Goal: Information Seeking & Learning: Learn about a topic

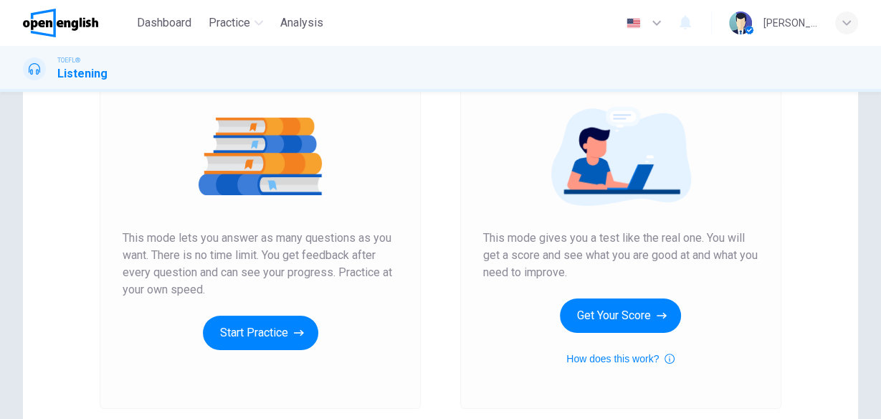
scroll to position [172, 0]
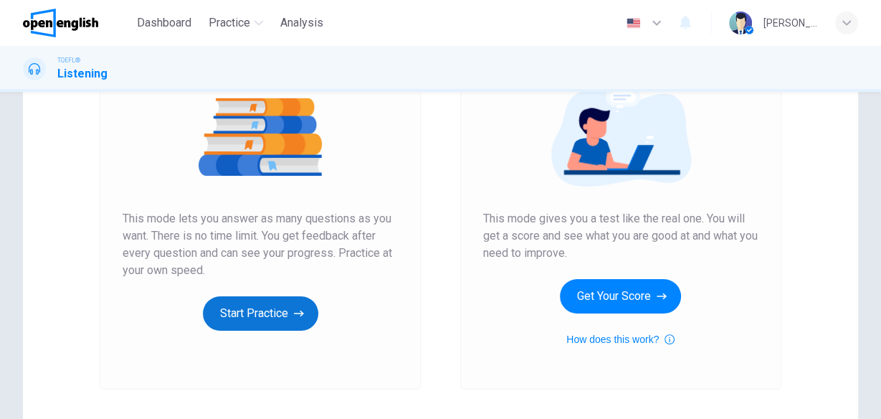
click at [244, 316] on button "Start Practice" at bounding box center [260, 313] width 115 height 34
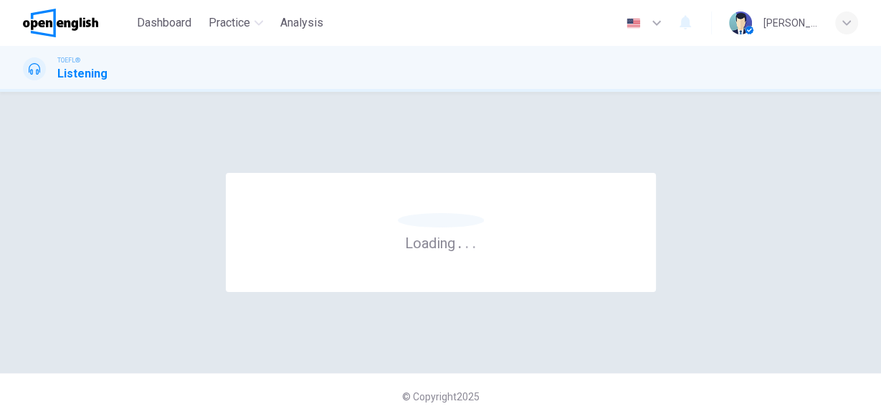
scroll to position [0, 0]
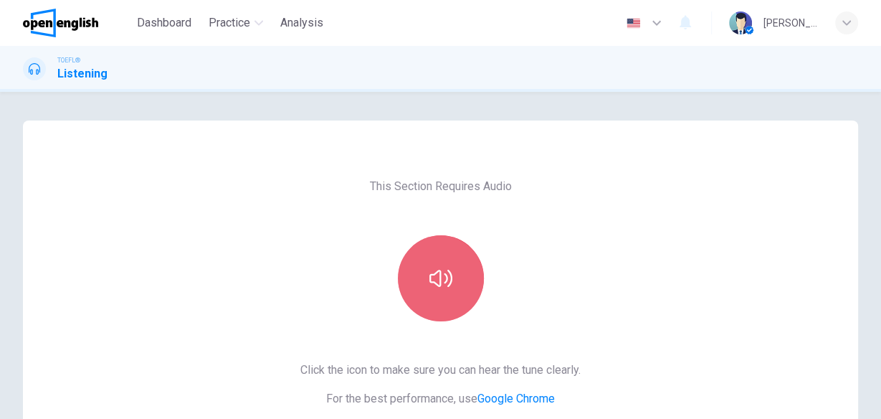
click at [432, 291] on button "button" at bounding box center [441, 278] width 86 height 86
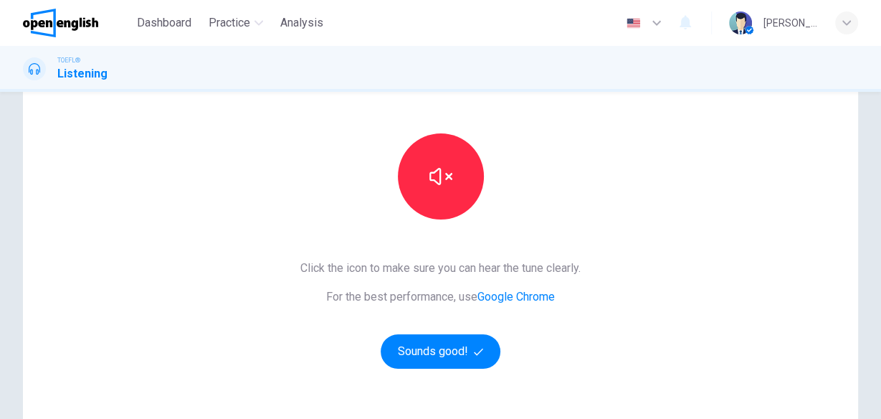
scroll to position [115, 0]
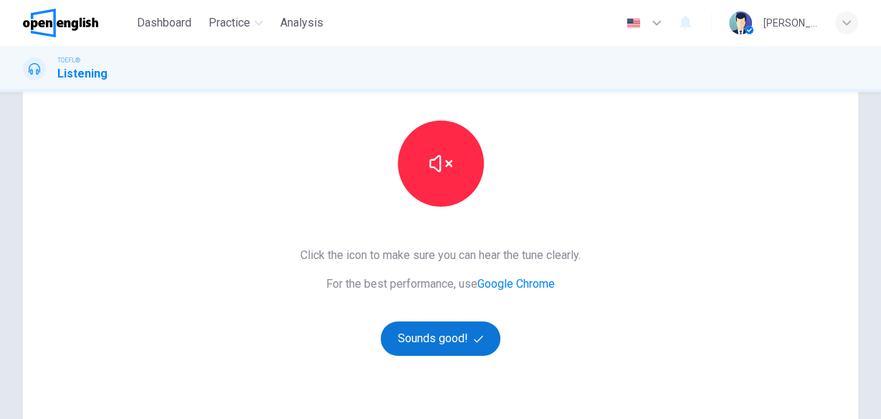
click at [454, 335] on button "Sounds good!" at bounding box center [441, 338] width 120 height 34
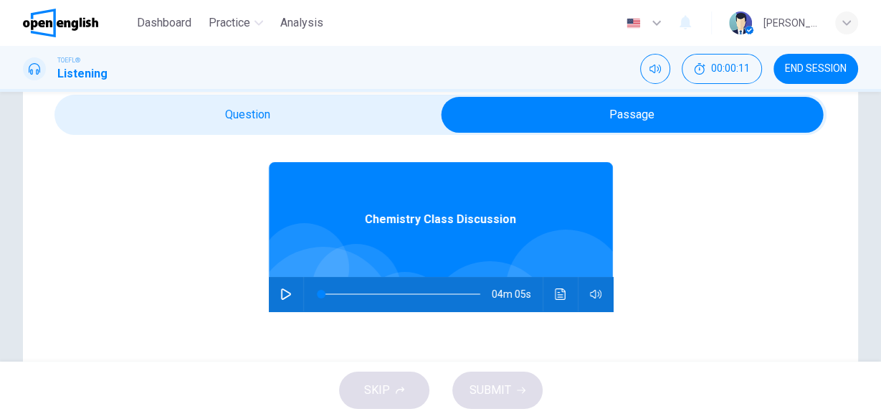
scroll to position [57, 0]
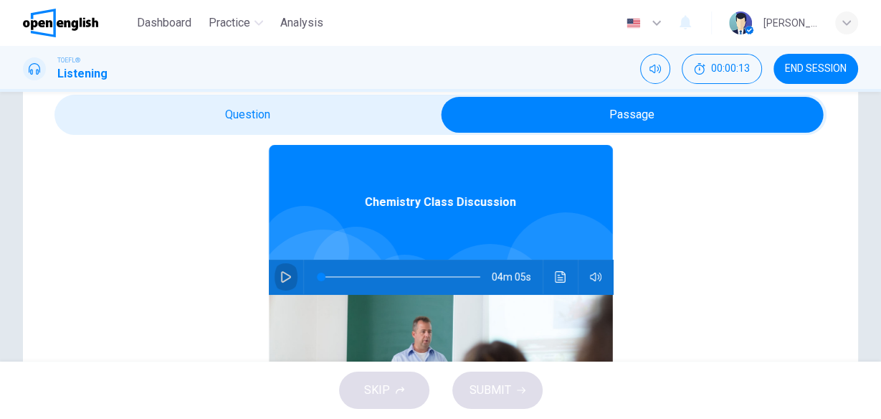
click at [280, 272] on icon "button" at bounding box center [285, 276] width 11 height 11
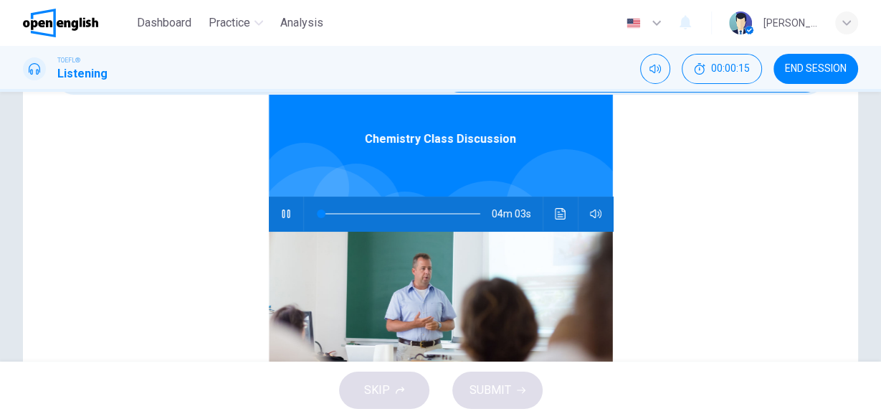
scroll to position [115, 0]
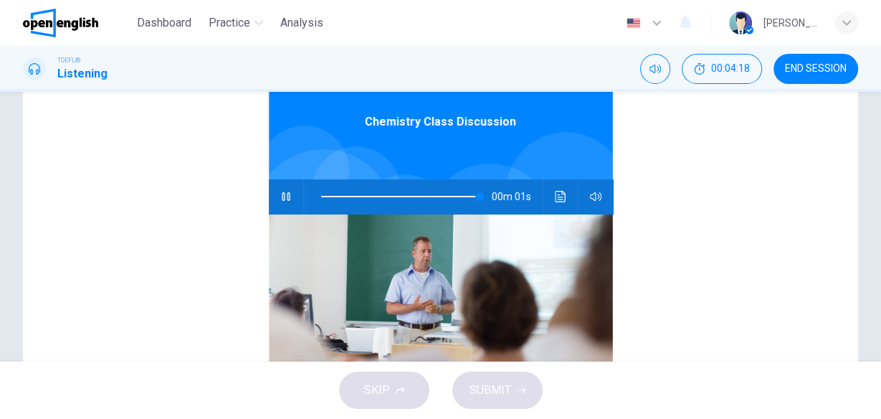
type input "*"
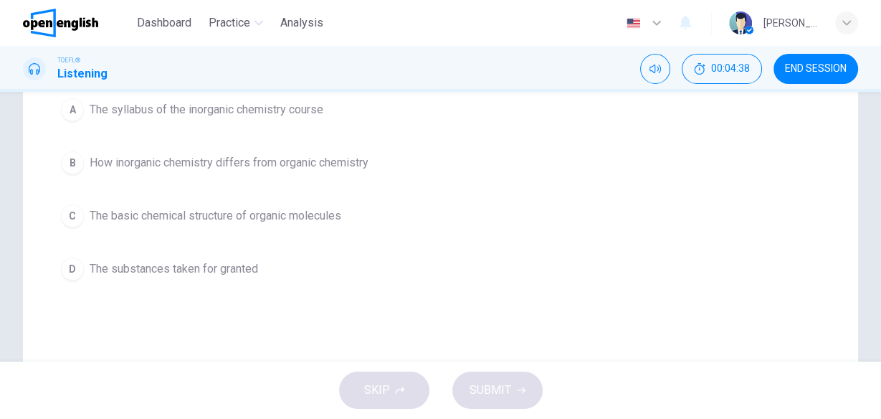
scroll to position [229, 0]
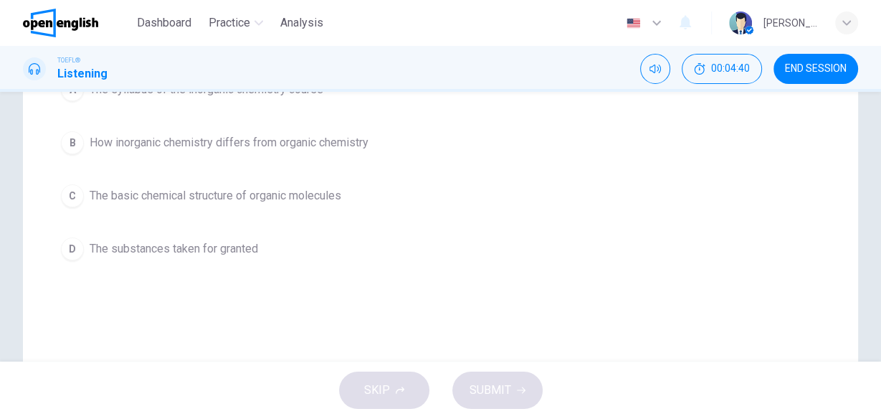
click at [303, 198] on span "The basic chemical structure of organic molecules" at bounding box center [216, 195] width 252 height 17
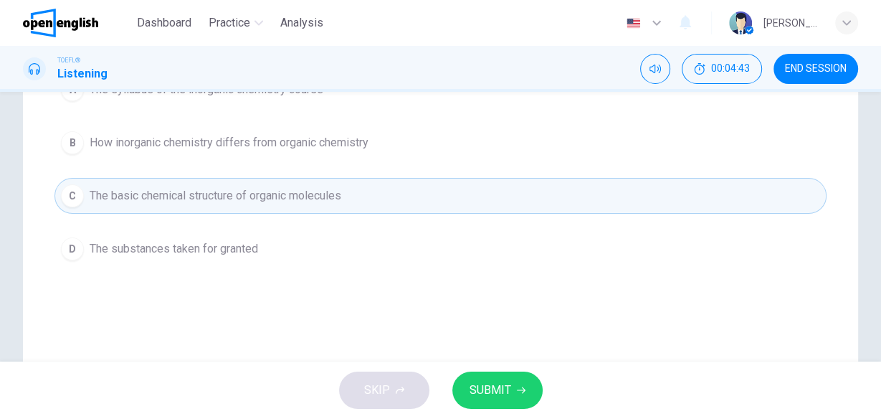
click at [505, 396] on span "SUBMIT" at bounding box center [490, 390] width 42 height 20
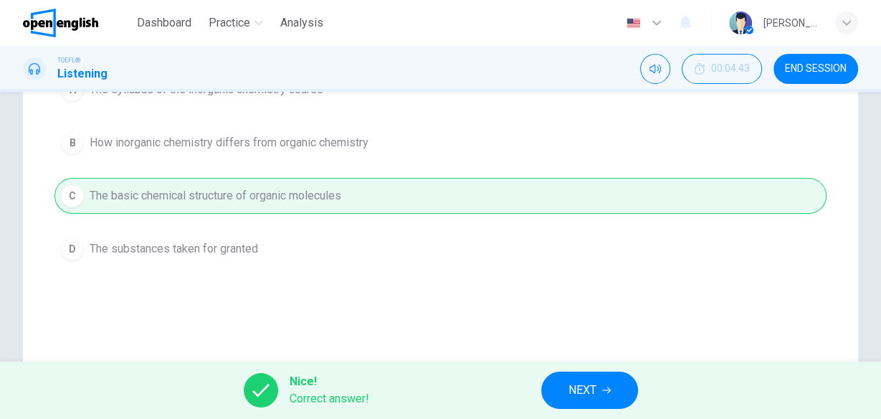
click at [589, 383] on span "NEXT" at bounding box center [582, 390] width 28 height 20
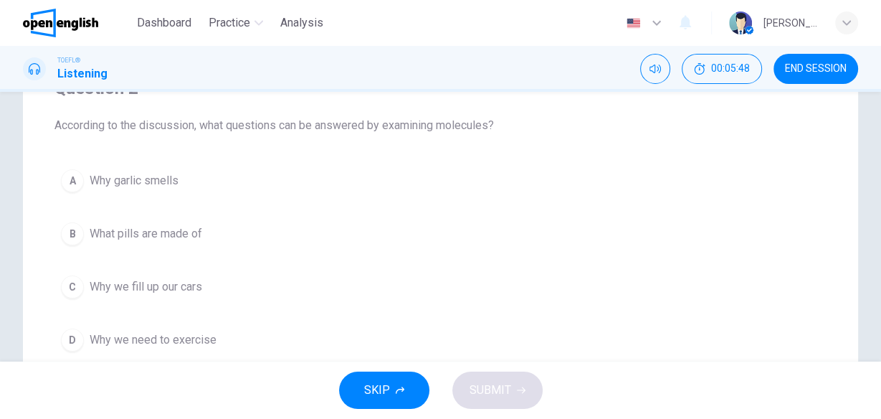
scroll to position [115, 0]
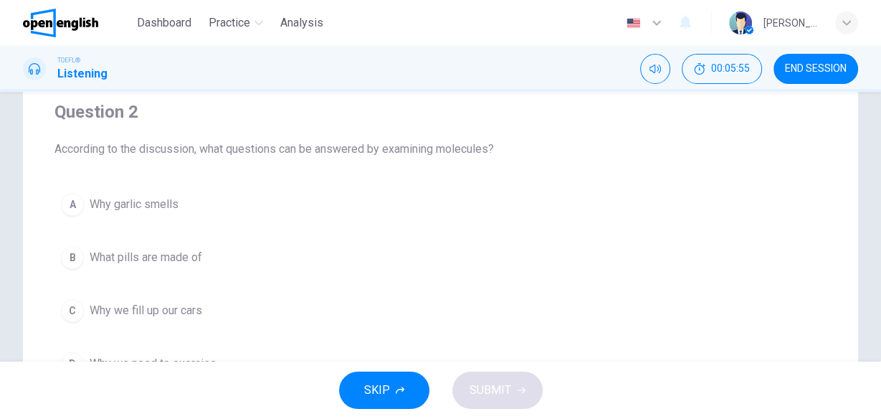
click at [166, 311] on span "Why we fill up our cars" at bounding box center [146, 310] width 113 height 17
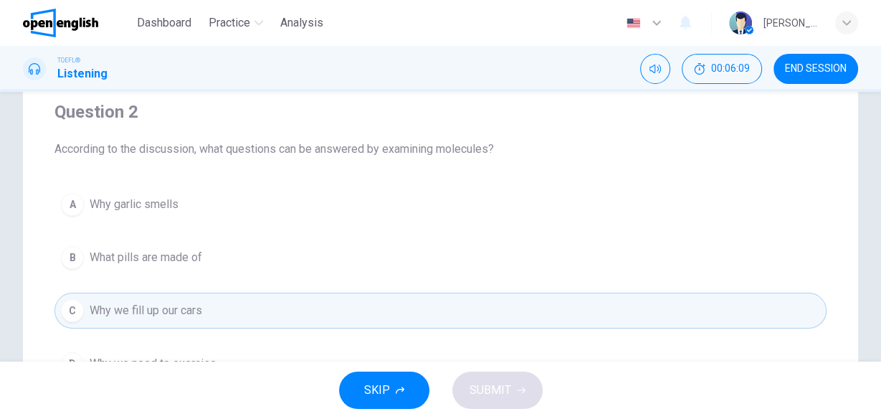
click at [194, 257] on span "What pills are made of" at bounding box center [146, 257] width 113 height 17
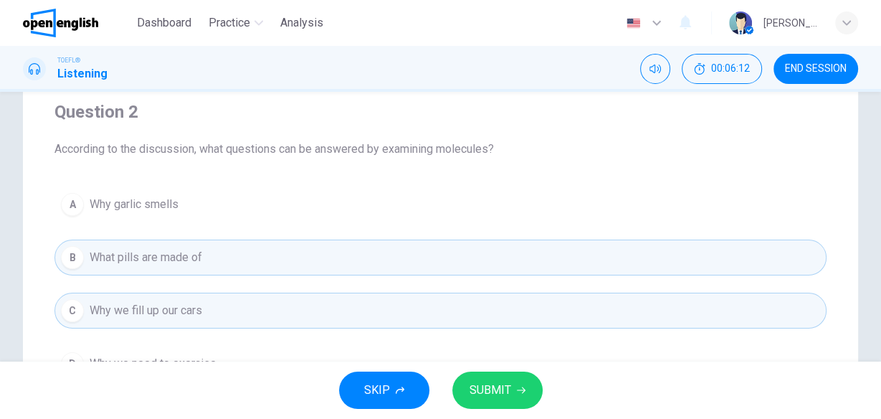
click at [487, 386] on span "SUBMIT" at bounding box center [490, 390] width 42 height 20
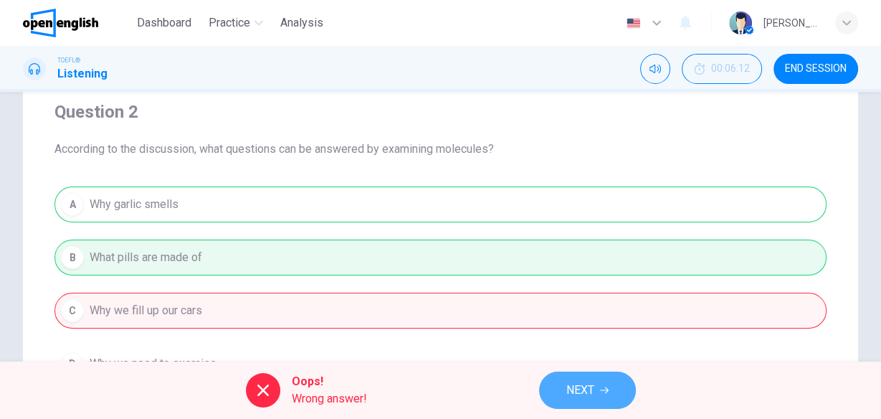
click at [590, 390] on span "NEXT" at bounding box center [580, 390] width 28 height 20
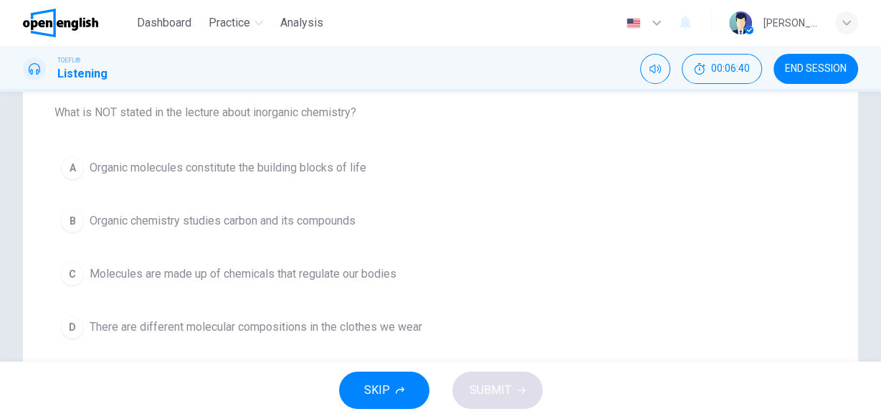
scroll to position [172, 0]
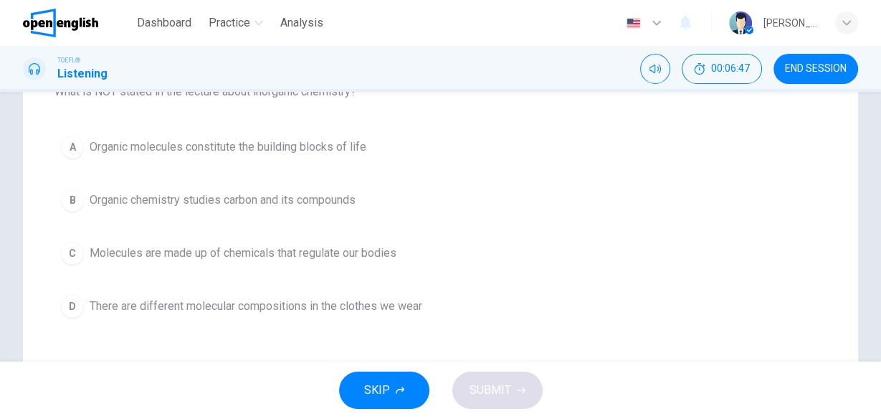
click at [286, 312] on span "There are different molecular compositions in the clothes we wear" at bounding box center [256, 305] width 333 height 17
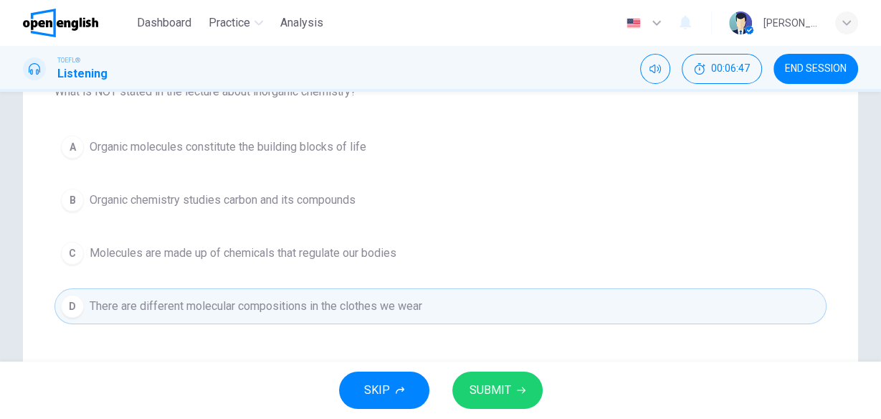
click at [481, 385] on span "SUBMIT" at bounding box center [490, 390] width 42 height 20
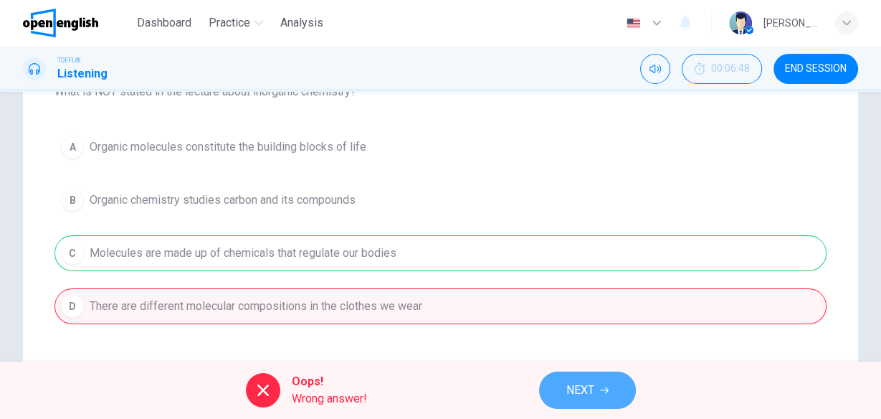
click at [568, 386] on span "NEXT" at bounding box center [580, 390] width 28 height 20
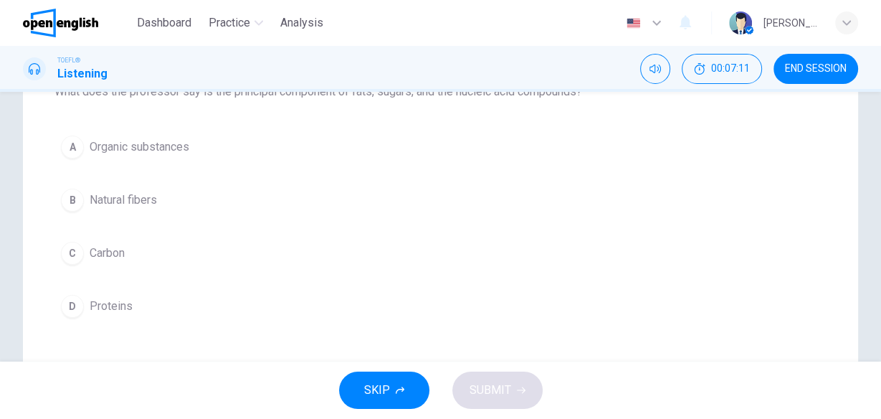
click at [115, 298] on span "Proteins" at bounding box center [111, 305] width 43 height 17
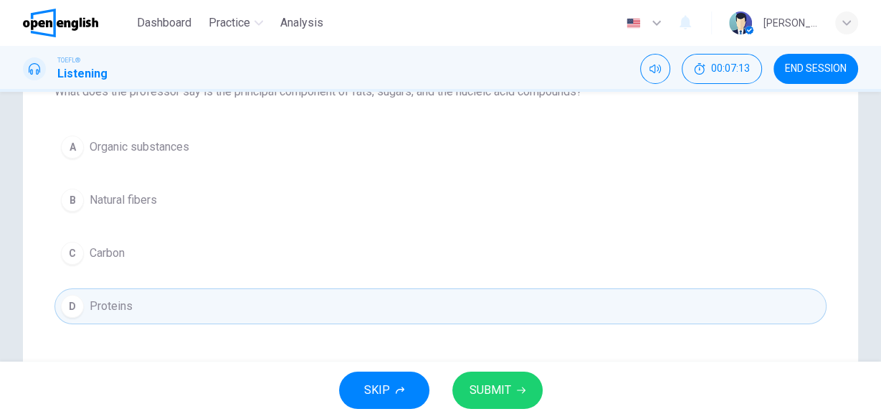
scroll to position [115, 0]
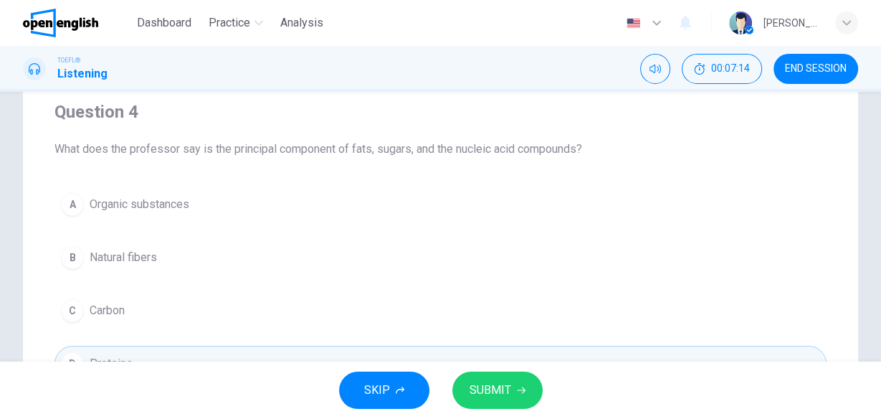
click at [177, 208] on span "Organic substances" at bounding box center [140, 204] width 100 height 17
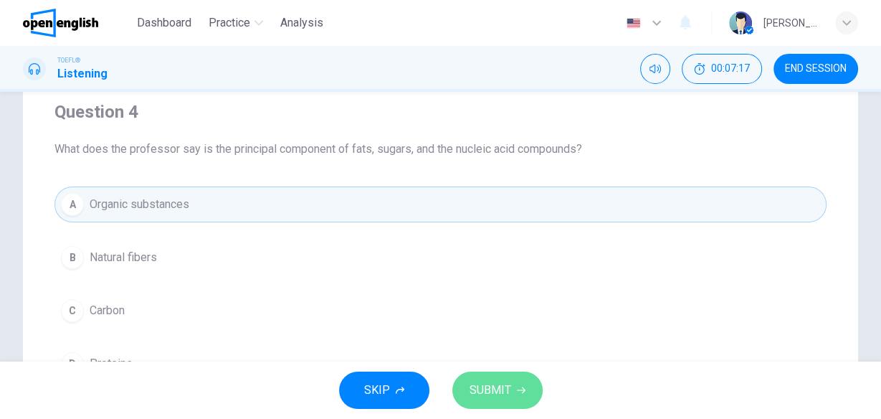
click at [479, 396] on span "SUBMIT" at bounding box center [490, 390] width 42 height 20
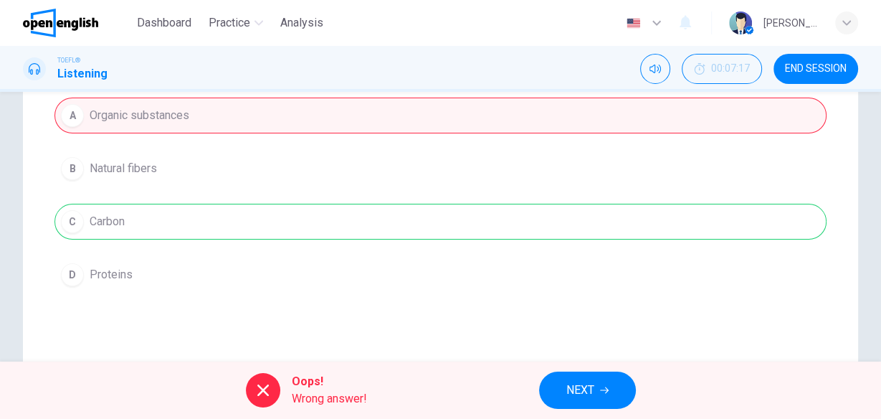
scroll to position [229, 0]
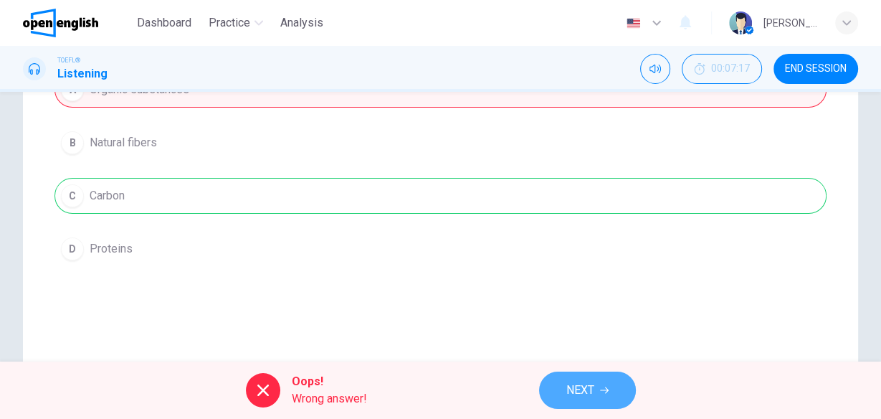
click at [596, 385] on button "NEXT" at bounding box center [587, 389] width 97 height 37
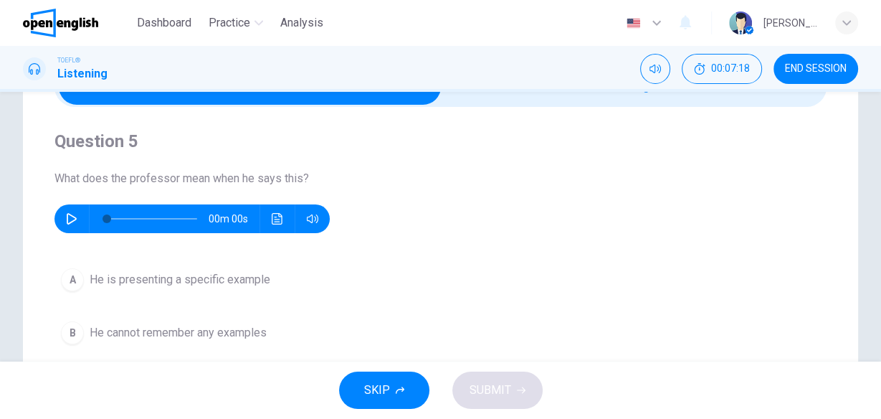
scroll to position [57, 0]
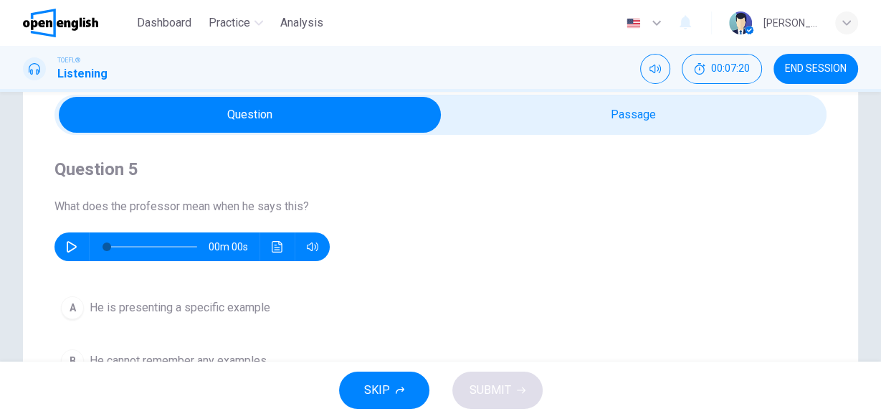
click at [67, 242] on icon "button" at bounding box center [72, 246] width 10 height 11
click at [69, 247] on icon "button" at bounding box center [71, 246] width 11 height 11
click at [67, 248] on icon "button" at bounding box center [72, 246] width 10 height 11
type input "*"
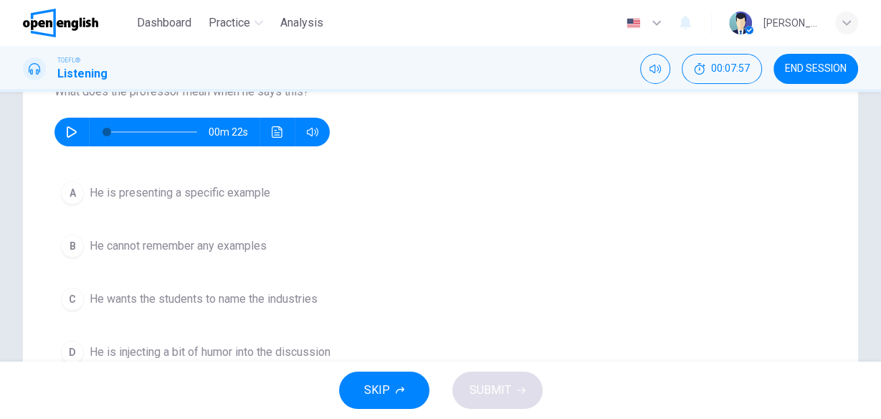
scroll to position [229, 0]
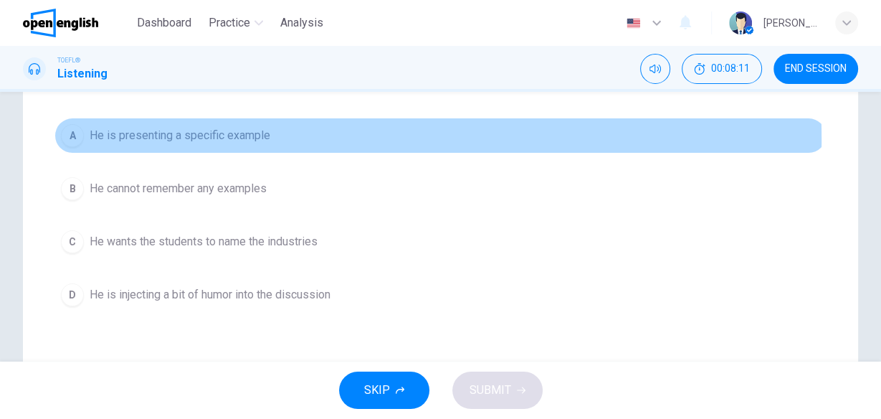
click at [221, 139] on span "He is presenting a specific example" at bounding box center [180, 135] width 181 height 17
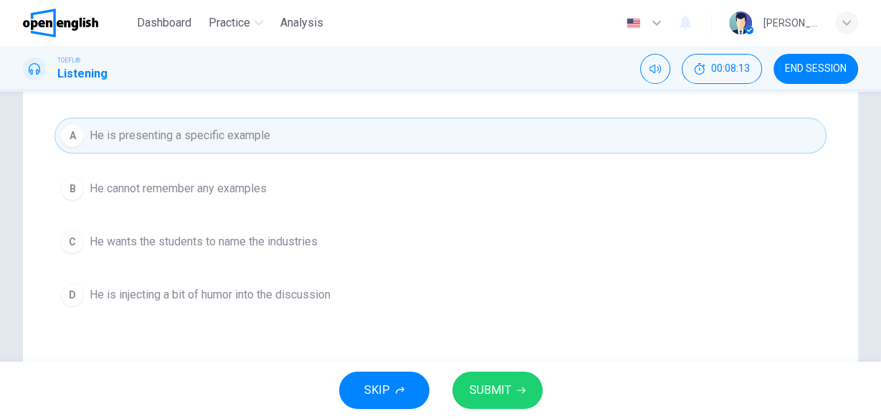
click at [502, 395] on span "SUBMIT" at bounding box center [490, 390] width 42 height 20
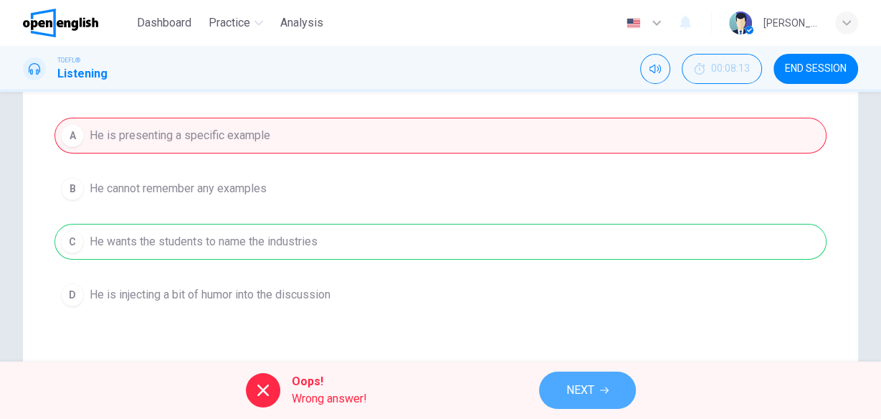
click at [602, 392] on icon "button" at bounding box center [604, 390] width 9 height 9
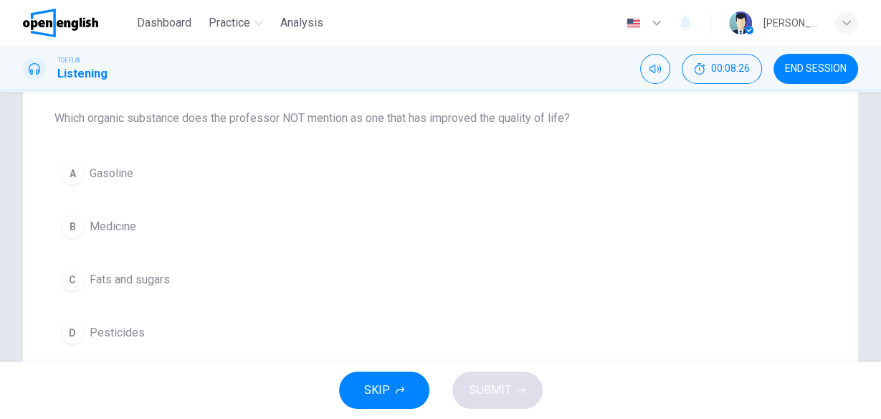
scroll to position [172, 0]
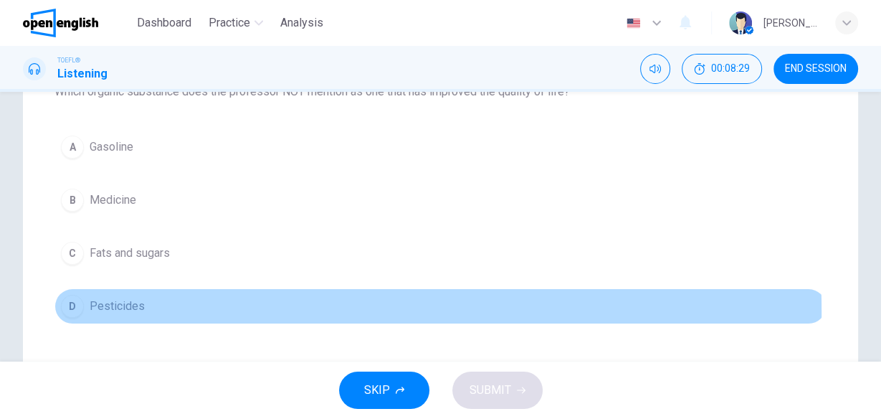
drag, startPoint x: 103, startPoint y: 310, endPoint x: 140, endPoint y: 309, distance: 36.6
click at [103, 309] on span "Pesticides" at bounding box center [117, 305] width 55 height 17
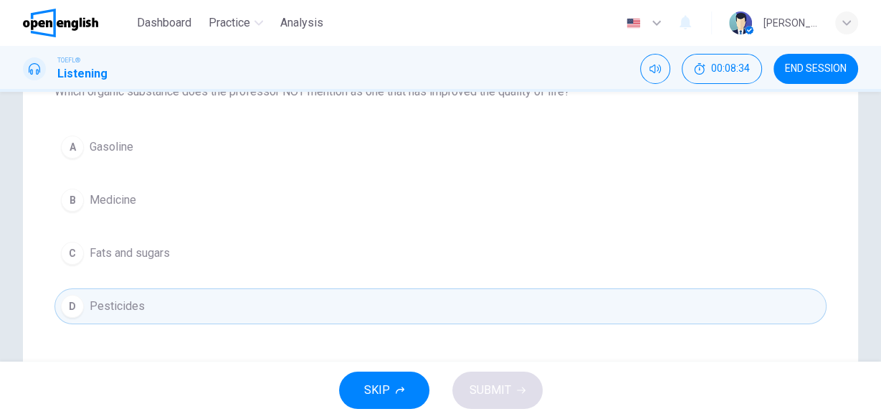
click at [230, 199] on button "B Medicine" at bounding box center [440, 200] width 772 height 36
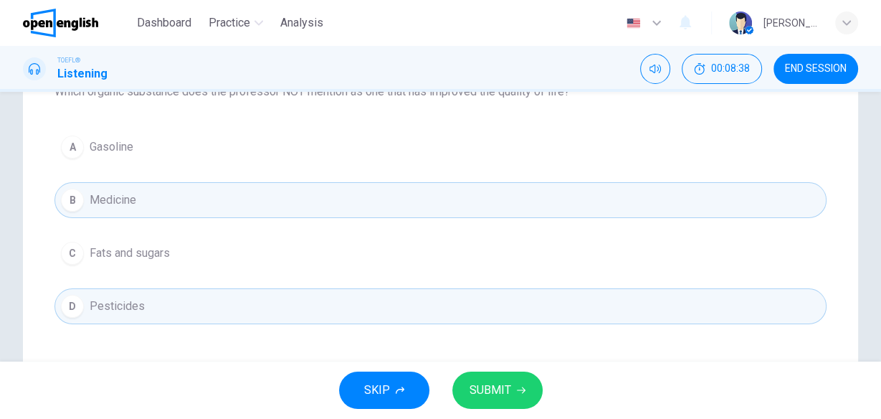
click at [497, 391] on span "SUBMIT" at bounding box center [490, 390] width 42 height 20
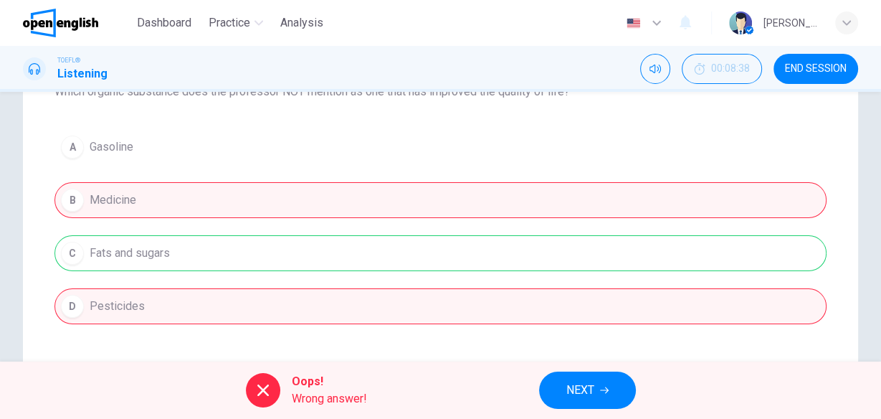
click at [581, 389] on span "NEXT" at bounding box center [580, 390] width 28 height 20
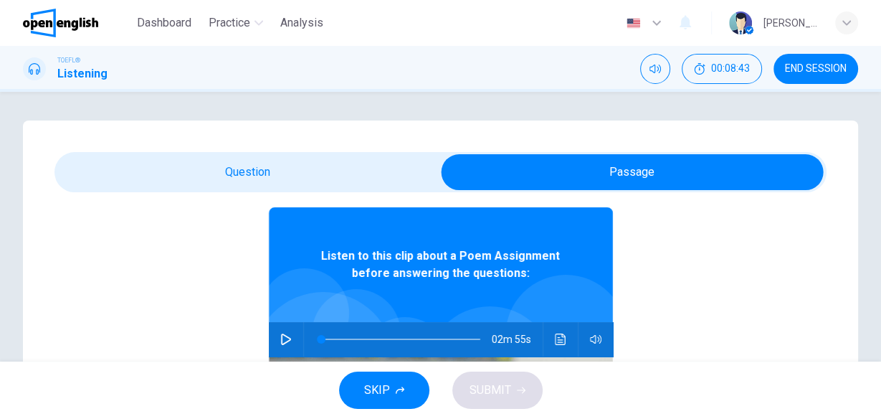
scroll to position [80, 0]
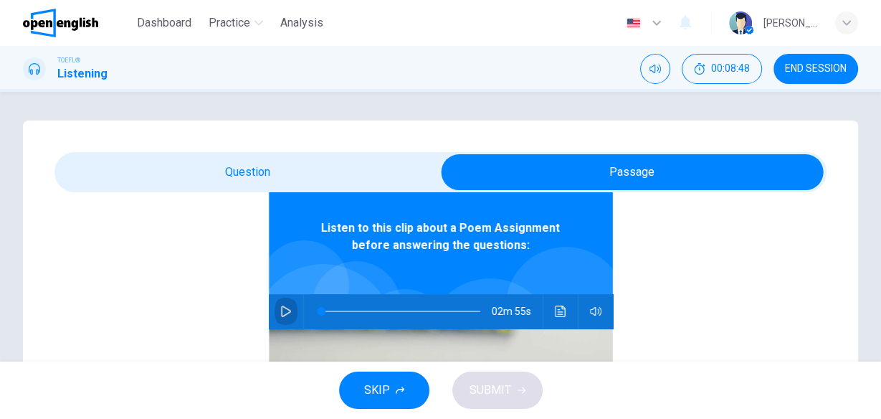
click at [281, 308] on icon "button" at bounding box center [286, 310] width 10 height 11
click at [280, 313] on icon "button" at bounding box center [285, 310] width 11 height 11
click at [280, 310] on icon "button" at bounding box center [285, 310] width 11 height 11
type input "**"
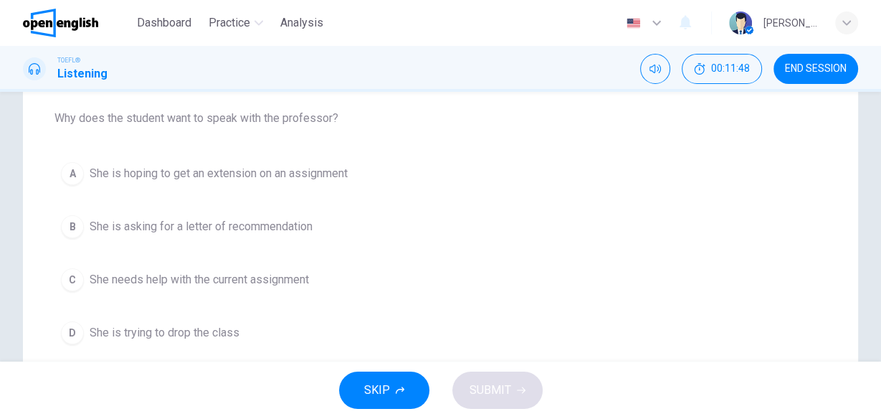
scroll to position [172, 0]
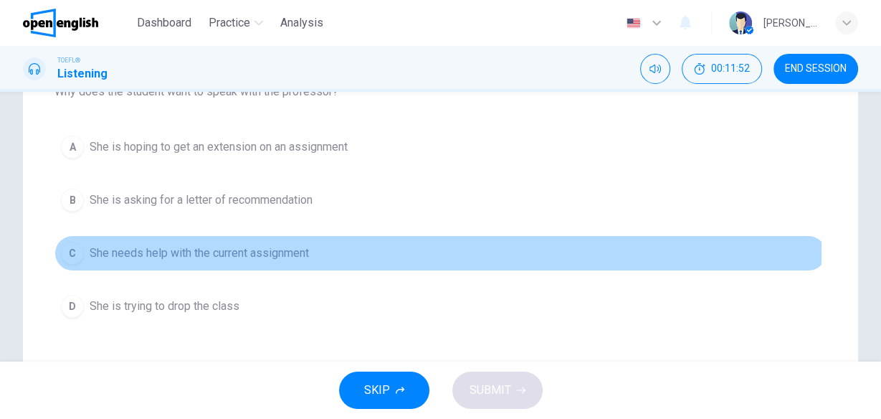
click at [291, 246] on span "She needs help with the current assignment" at bounding box center [199, 252] width 219 height 17
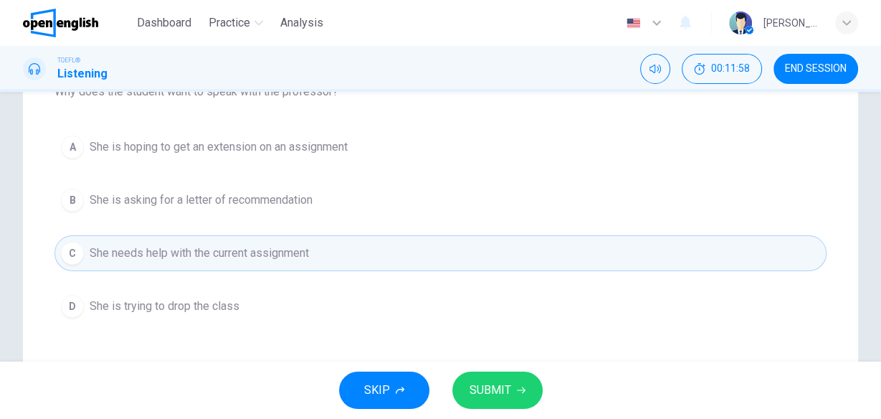
click at [510, 391] on button "SUBMIT" at bounding box center [497, 389] width 90 height 37
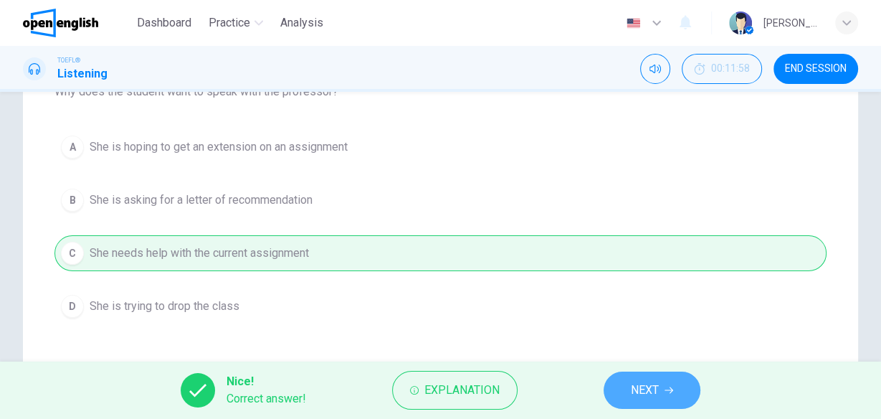
click at [646, 384] on span "NEXT" at bounding box center [645, 390] width 28 height 20
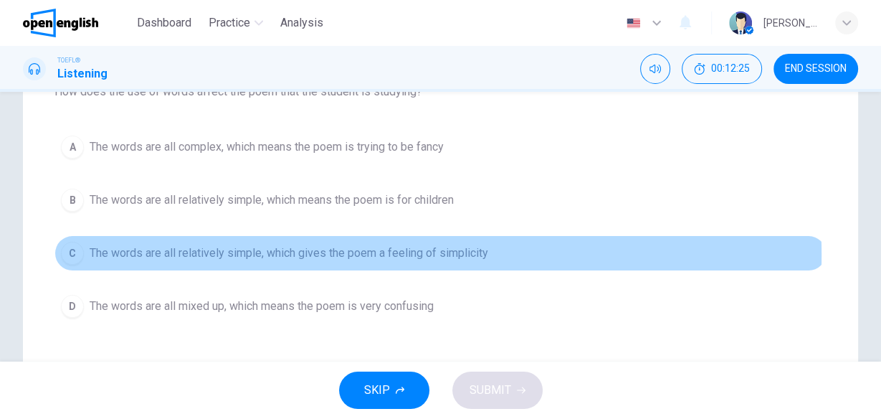
click at [375, 253] on span "The words are all relatively simple, which gives the poem a feeling of simplici…" at bounding box center [289, 252] width 399 height 17
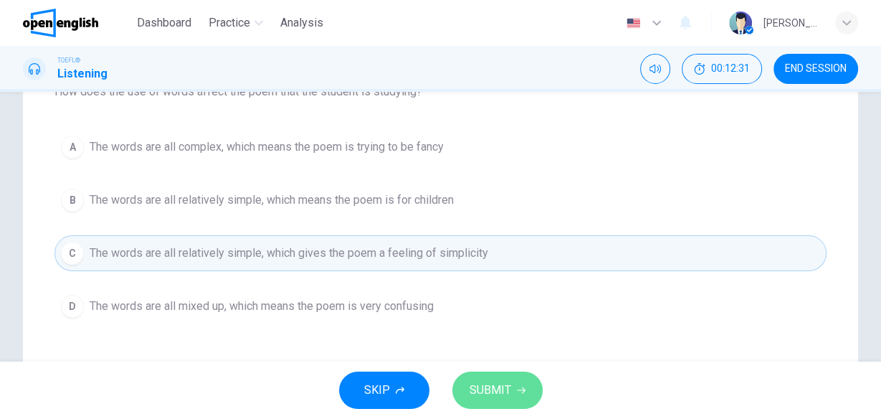
click at [502, 383] on span "SUBMIT" at bounding box center [490, 390] width 42 height 20
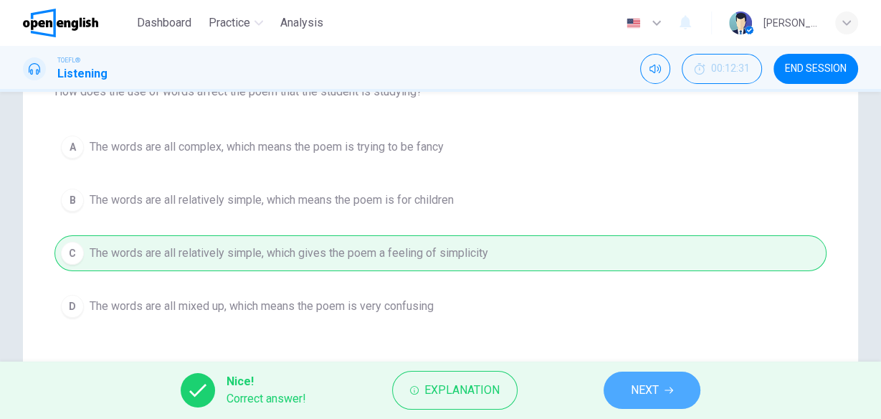
click at [644, 387] on span "NEXT" at bounding box center [645, 390] width 28 height 20
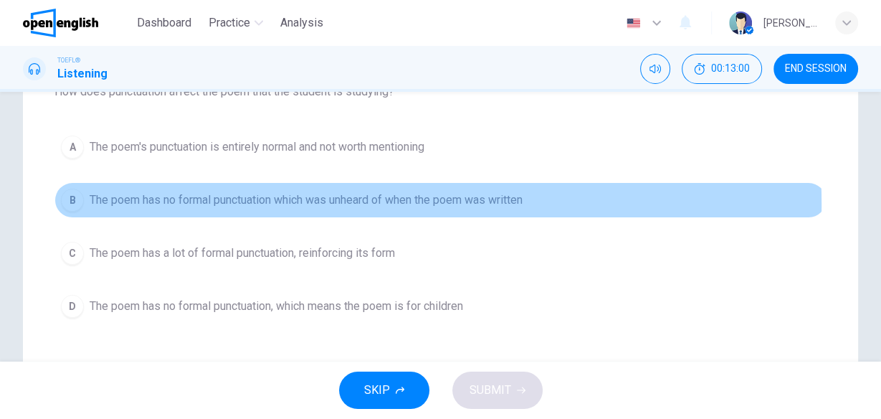
click at [287, 204] on span "The poem has no formal punctuation which was unheard of when the poem was writt…" at bounding box center [306, 199] width 433 height 17
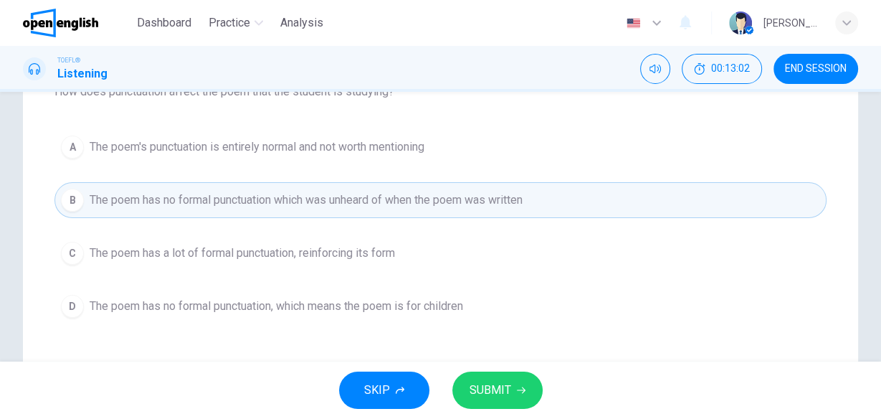
click at [487, 395] on span "SUBMIT" at bounding box center [490, 390] width 42 height 20
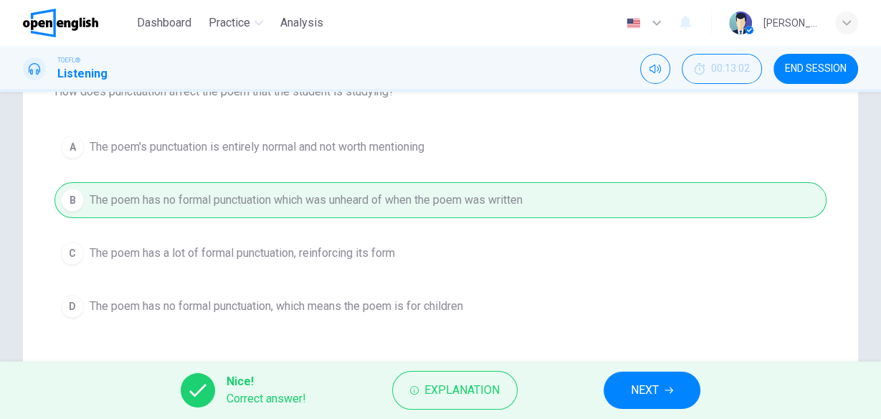
click at [626, 386] on button "NEXT" at bounding box center [652, 389] width 97 height 37
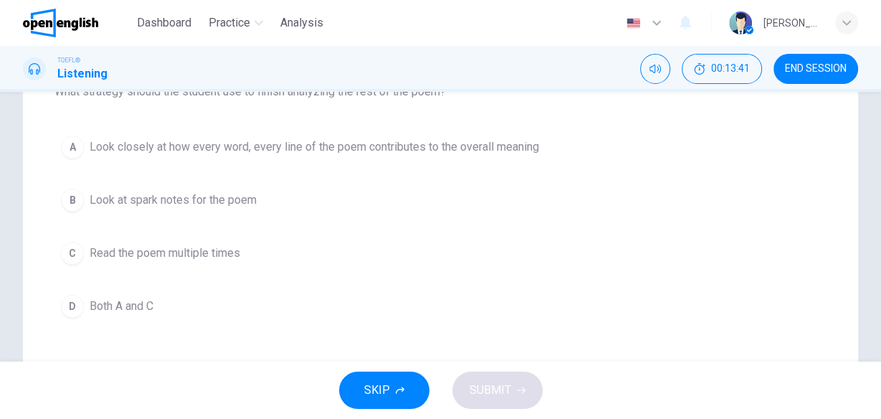
click at [166, 300] on button "D Both A and C" at bounding box center [440, 306] width 772 height 36
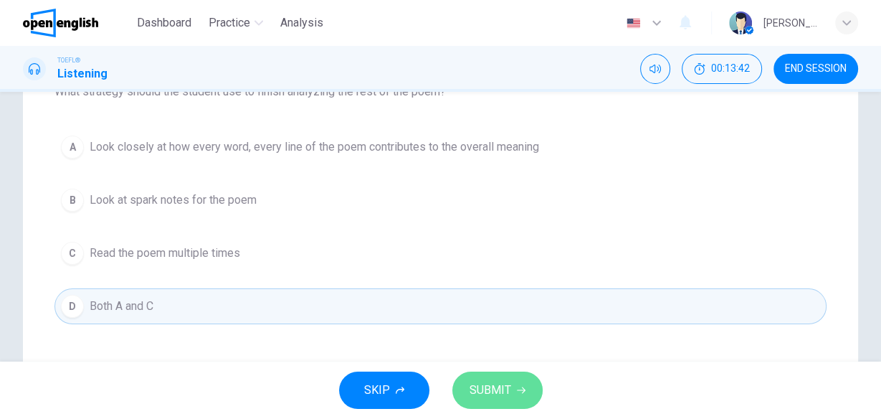
click at [493, 394] on span "SUBMIT" at bounding box center [490, 390] width 42 height 20
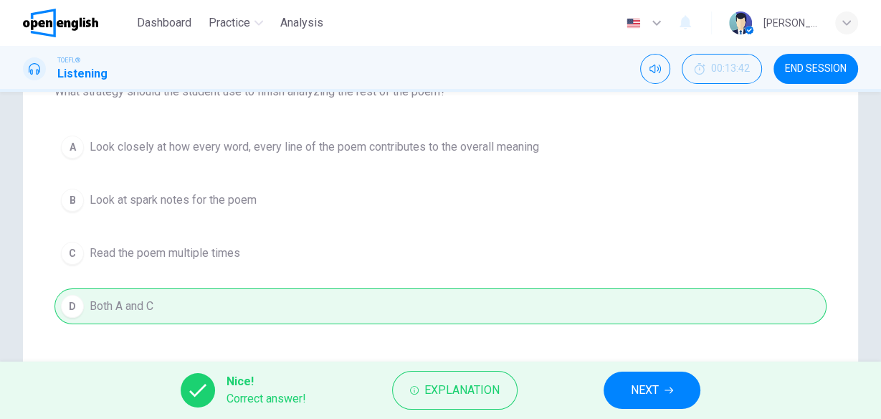
click at [638, 393] on span "NEXT" at bounding box center [645, 390] width 28 height 20
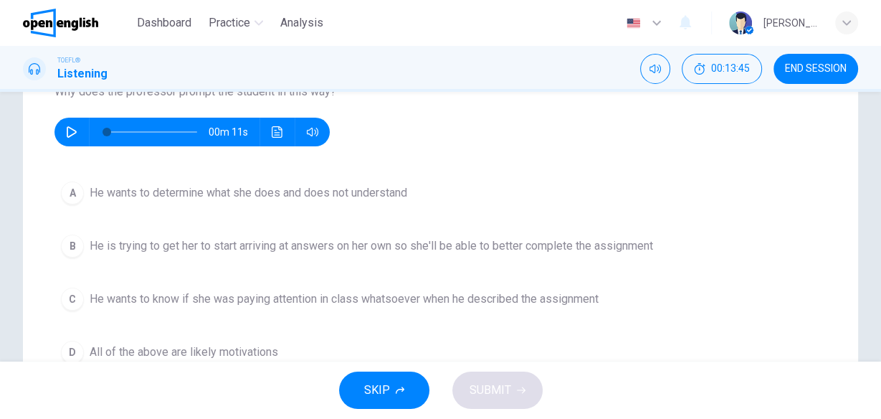
scroll to position [115, 0]
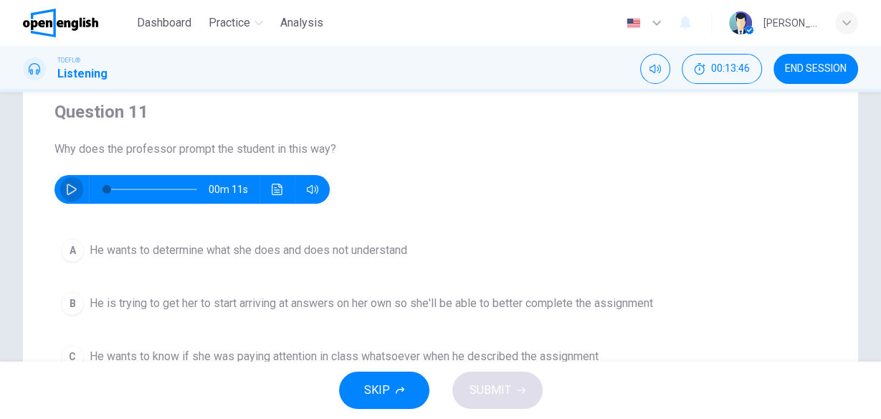
click at [70, 185] on icon "button" at bounding box center [72, 188] width 10 height 11
click at [70, 190] on icon "button" at bounding box center [71, 189] width 8 height 9
drag, startPoint x: 119, startPoint y: 187, endPoint x: 104, endPoint y: 194, distance: 16.4
click at [104, 194] on span at bounding box center [107, 189] width 9 height 9
click at [67, 190] on icon "button" at bounding box center [72, 188] width 10 height 11
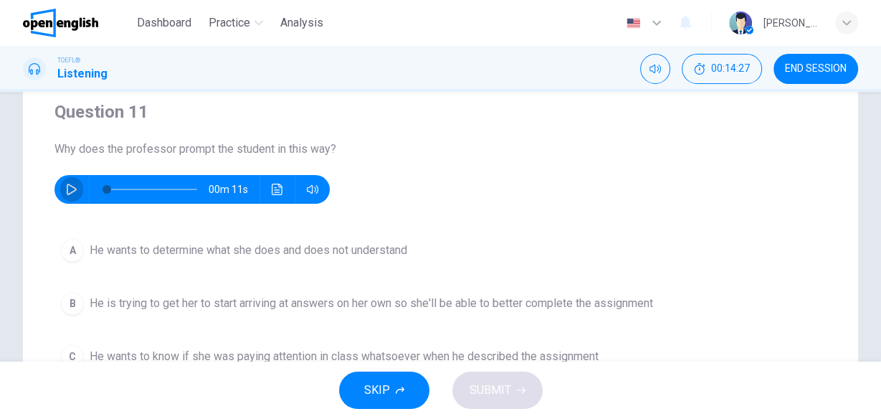
click at [69, 189] on icon "button" at bounding box center [71, 188] width 11 height 11
type input "*"
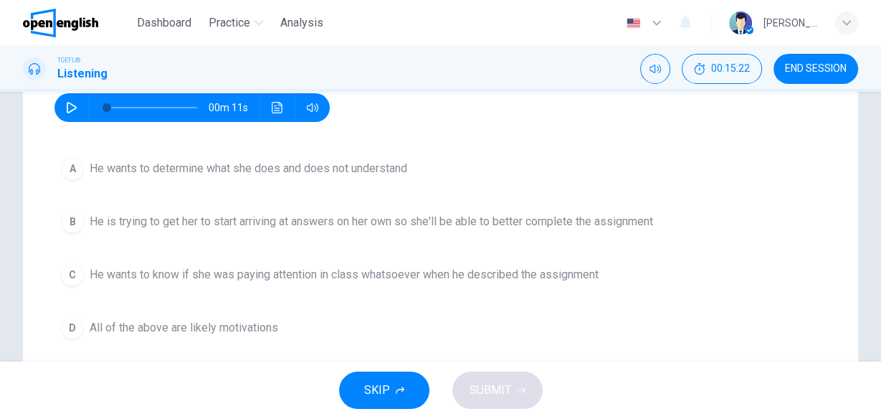
scroll to position [172, 0]
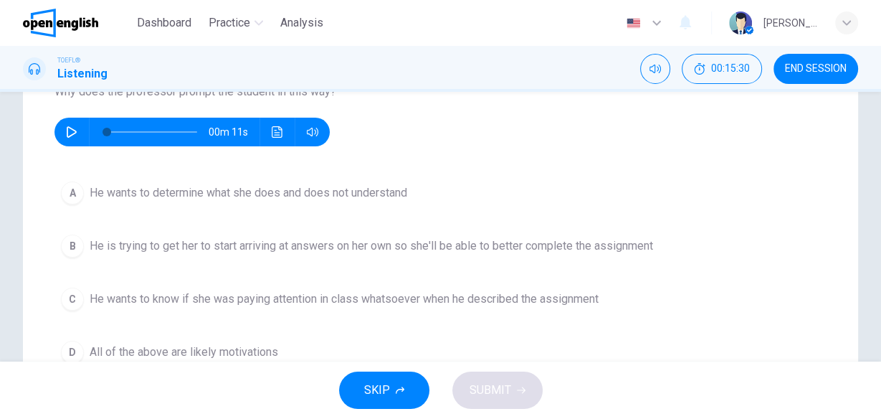
click at [249, 361] on div "SKIP SUBMIT" at bounding box center [440, 389] width 881 height 57
click at [237, 352] on span "All of the above are likely motivations" at bounding box center [184, 351] width 189 height 17
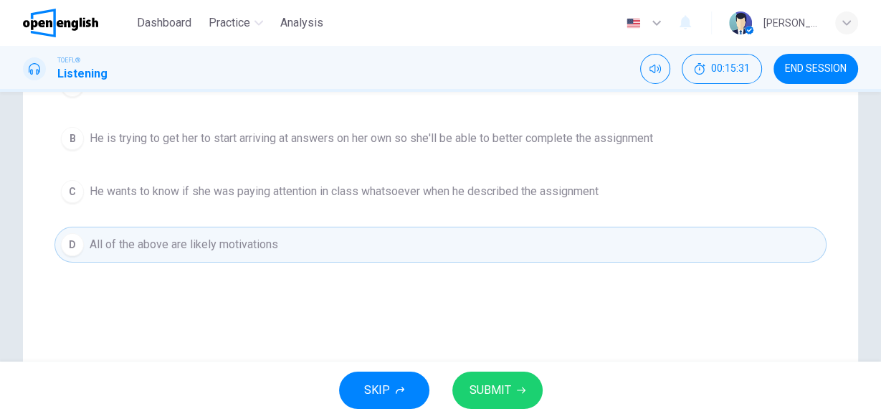
scroll to position [287, 0]
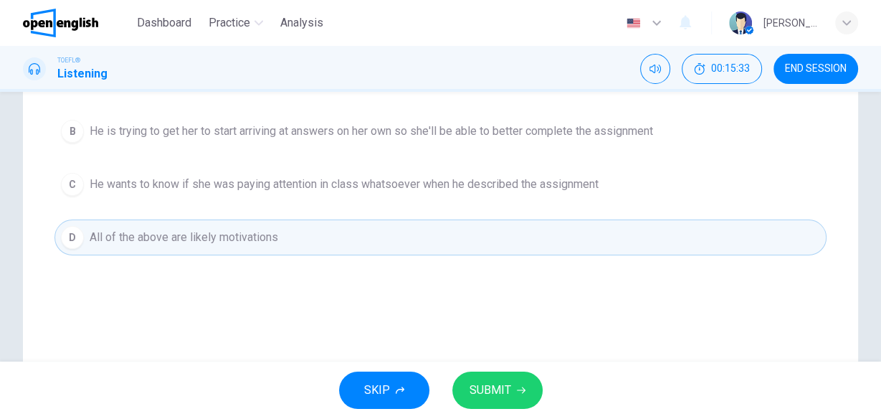
click at [490, 390] on span "SUBMIT" at bounding box center [490, 390] width 42 height 20
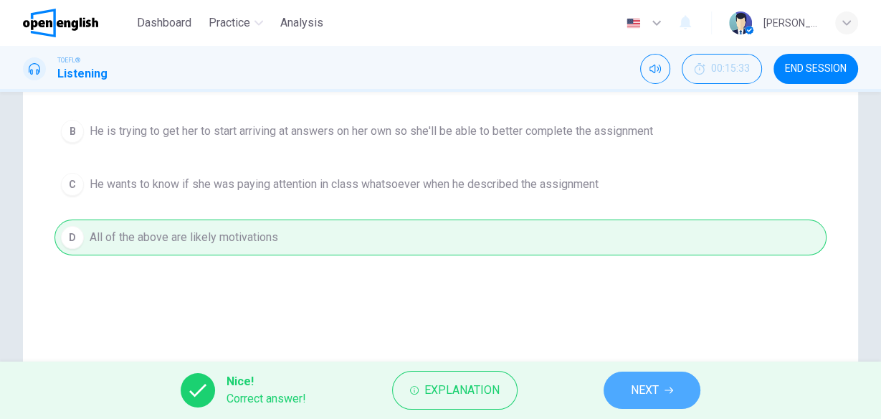
click at [646, 388] on span "NEXT" at bounding box center [645, 390] width 28 height 20
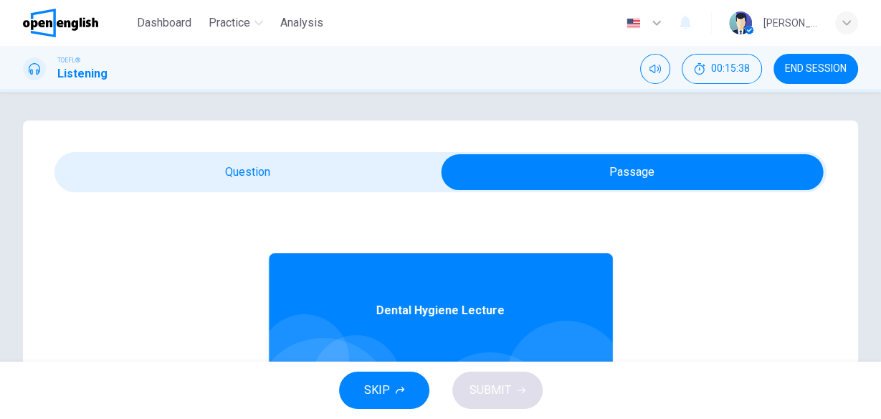
scroll to position [0, 0]
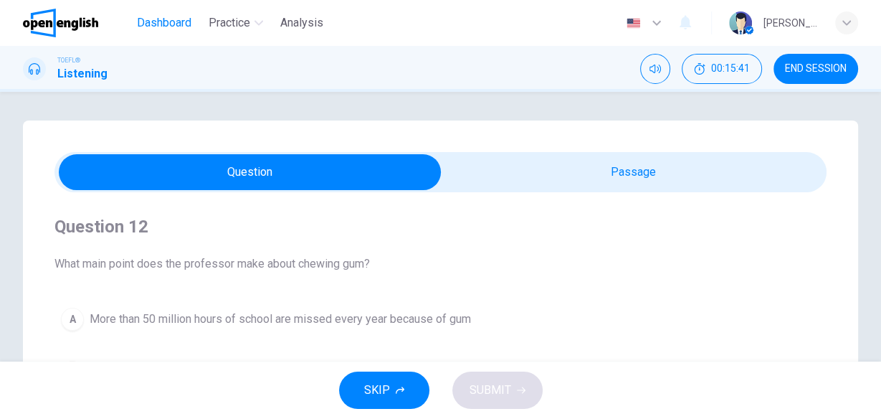
click at [169, 26] on span "Dashboard" at bounding box center [164, 22] width 54 height 17
